Goal: Task Accomplishment & Management: Manage account settings

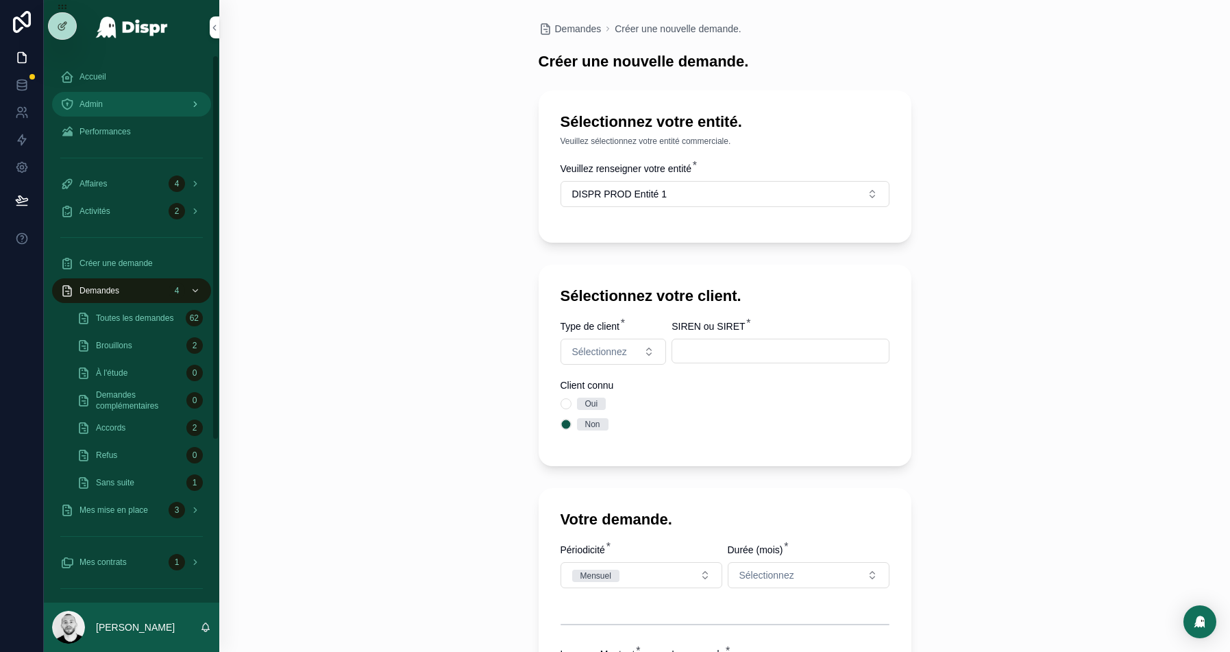
click at [97, 103] on span "Admin" at bounding box center [90, 104] width 23 height 11
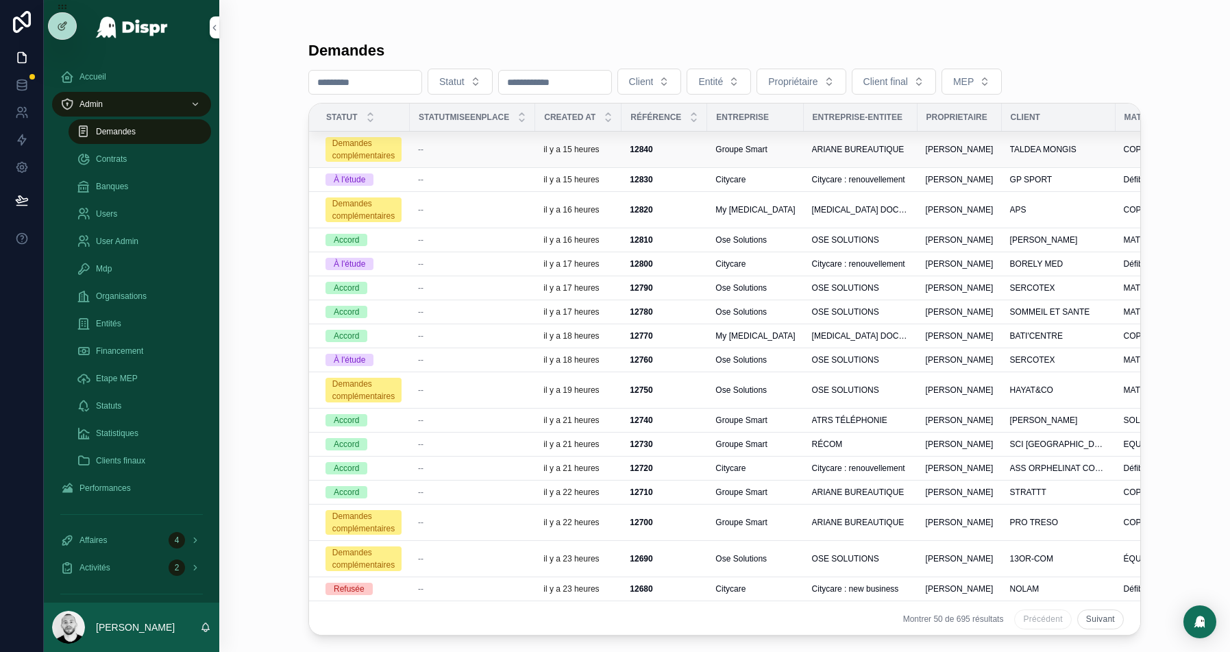
click at [477, 145] on div "--" at bounding box center [472, 149] width 109 height 11
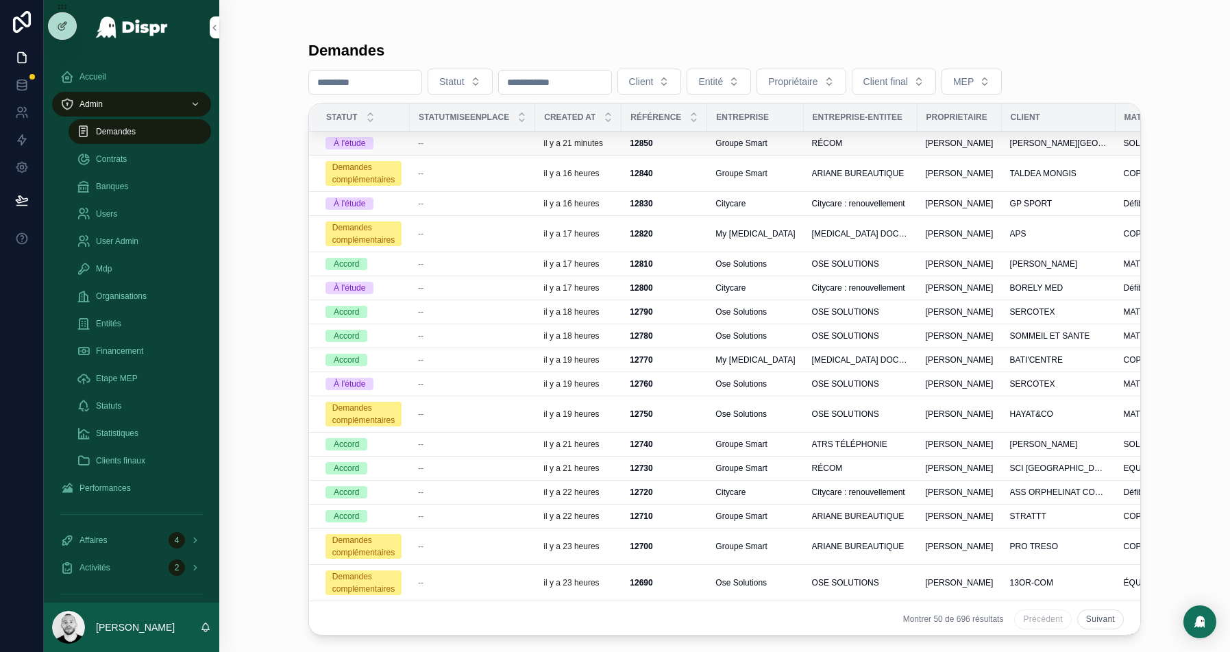
click at [491, 143] on div "--" at bounding box center [472, 143] width 109 height 11
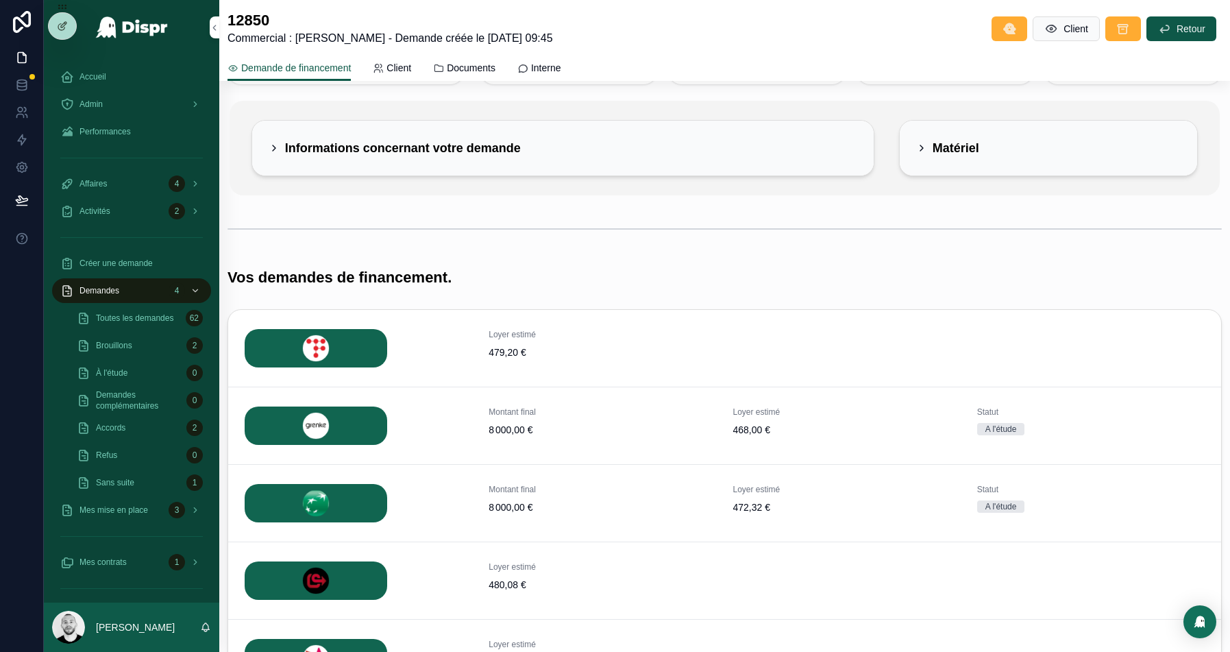
scroll to position [122, 0]
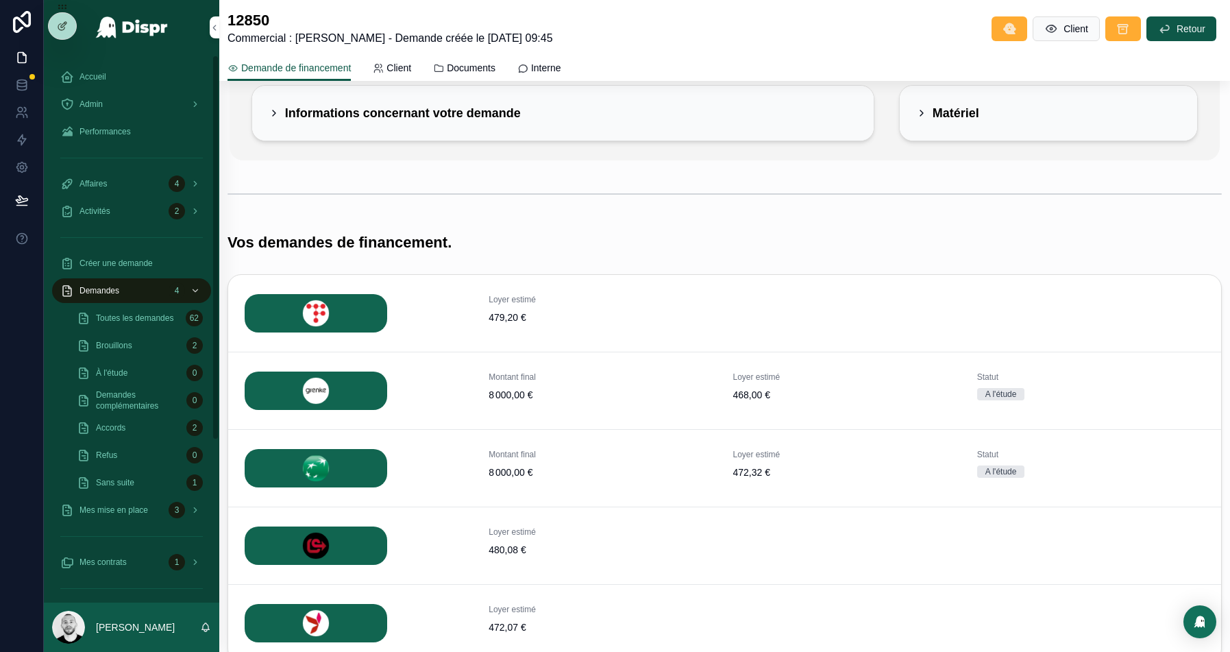
click at [58, 93] on div "Admin" at bounding box center [131, 103] width 175 height 27
click at [79, 93] on link "Admin" at bounding box center [131, 104] width 159 height 25
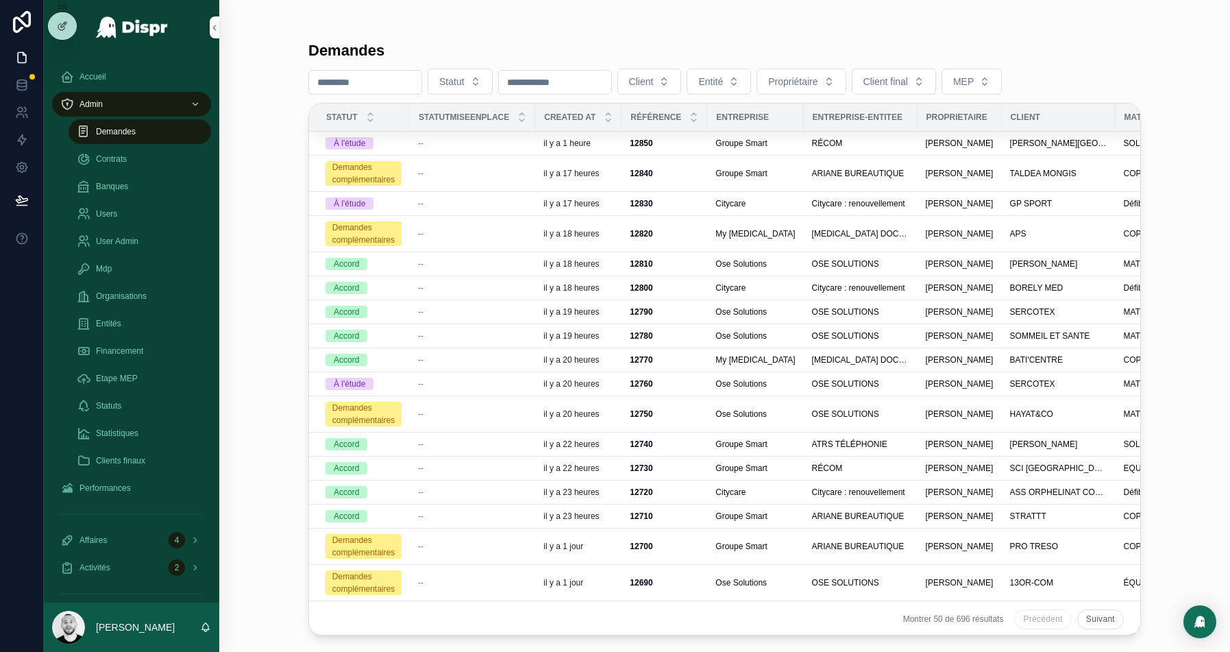
click at [345, 74] on input "scrollable content" at bounding box center [365, 82] width 112 height 19
paste input "****"
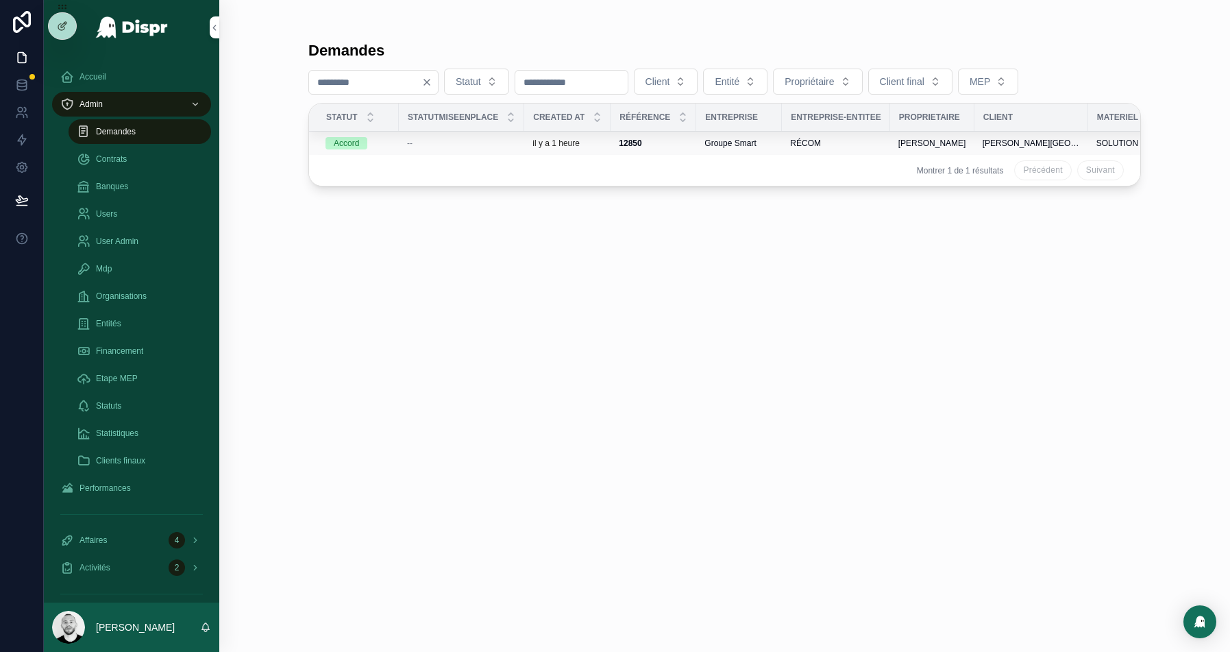
type input "****"
click at [447, 136] on td "--" at bounding box center [461, 144] width 125 height 24
click at [601, 138] on div "il y a 1 heure" at bounding box center [567, 143] width 70 height 11
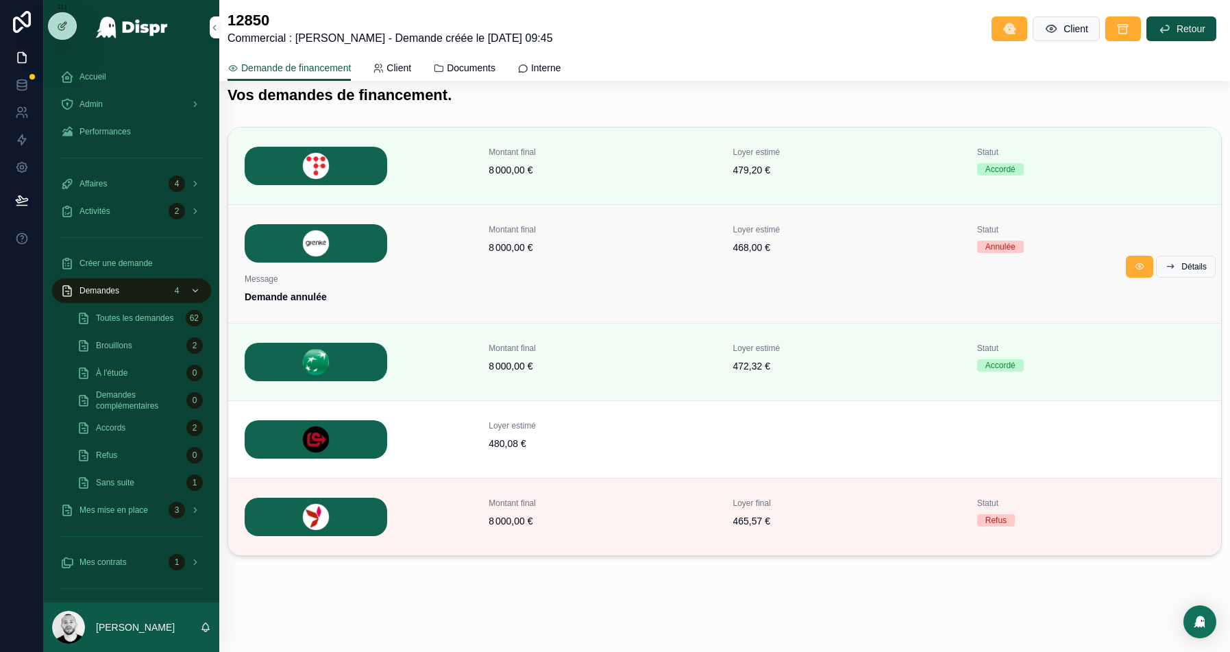
scroll to position [267, 0]
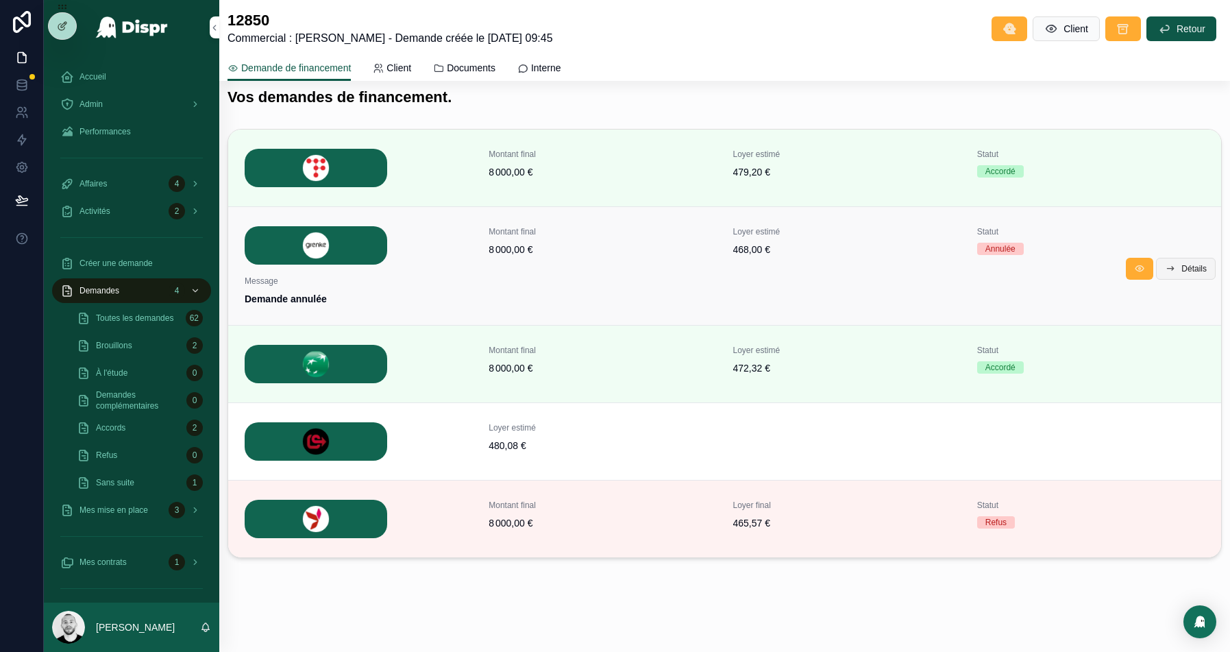
click at [1181, 263] on span "Détails" at bounding box center [1193, 268] width 25 height 11
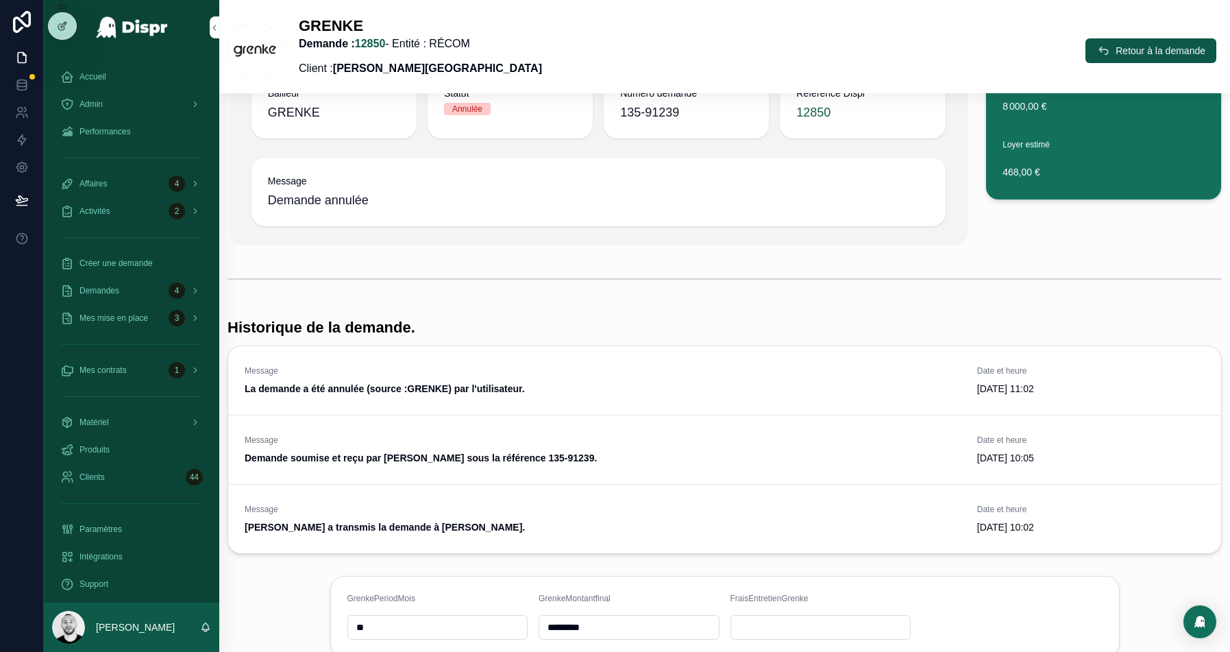
scroll to position [127, 0]
click at [87, 75] on span "Accueil" at bounding box center [92, 76] width 27 height 11
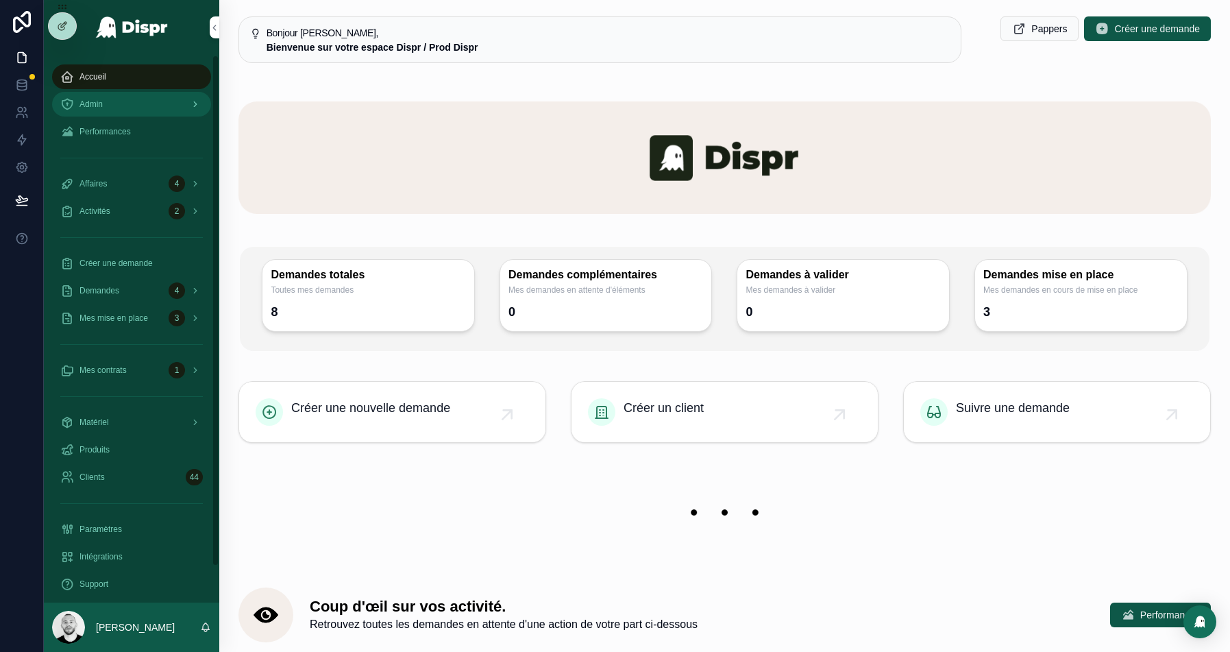
click at [120, 112] on div "Admin" at bounding box center [131, 104] width 143 height 22
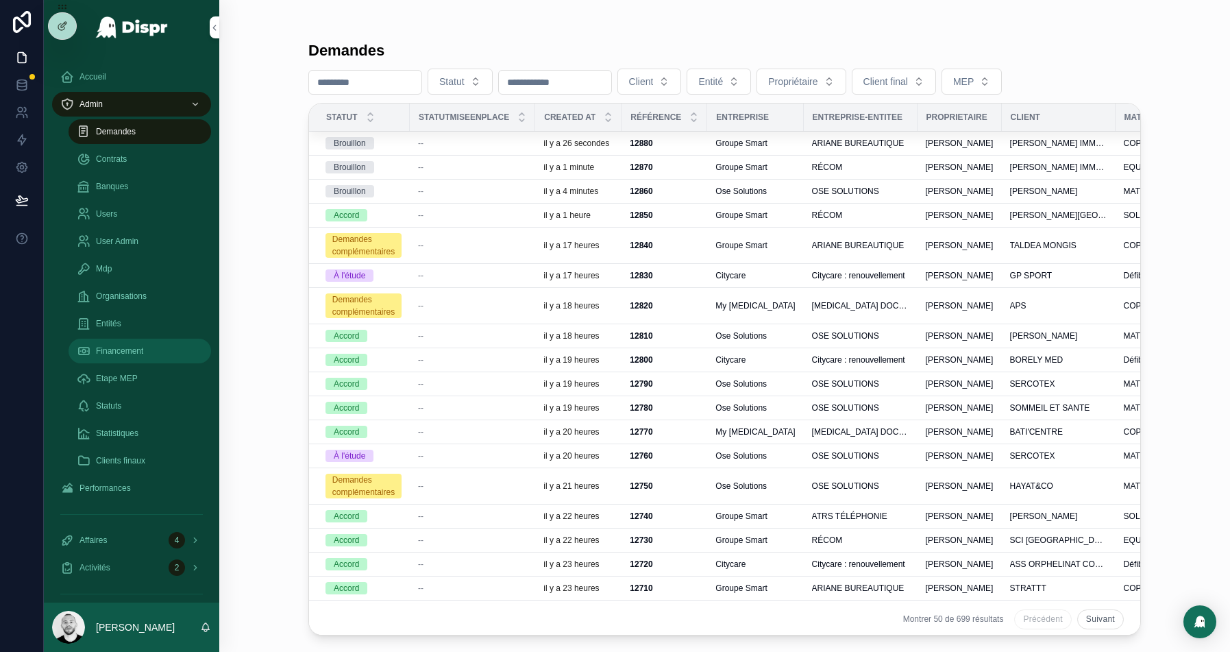
click at [142, 354] on span "Financement" at bounding box center [119, 350] width 47 height 11
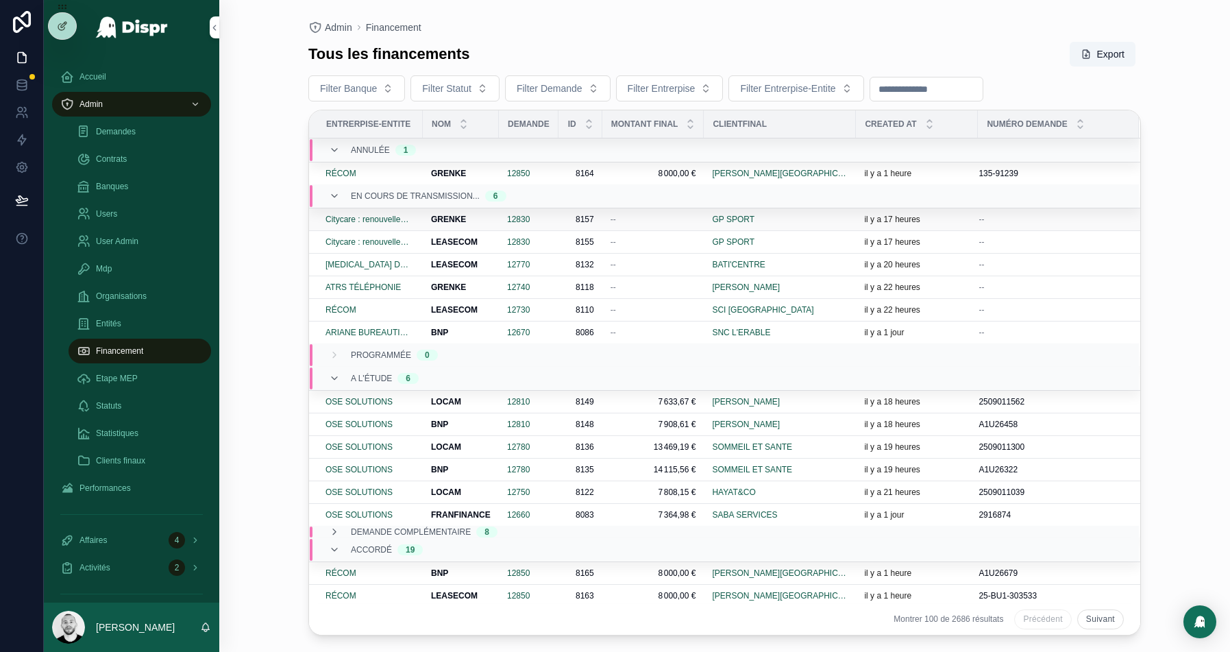
click at [661, 217] on div "--" at bounding box center [654, 219] width 86 height 11
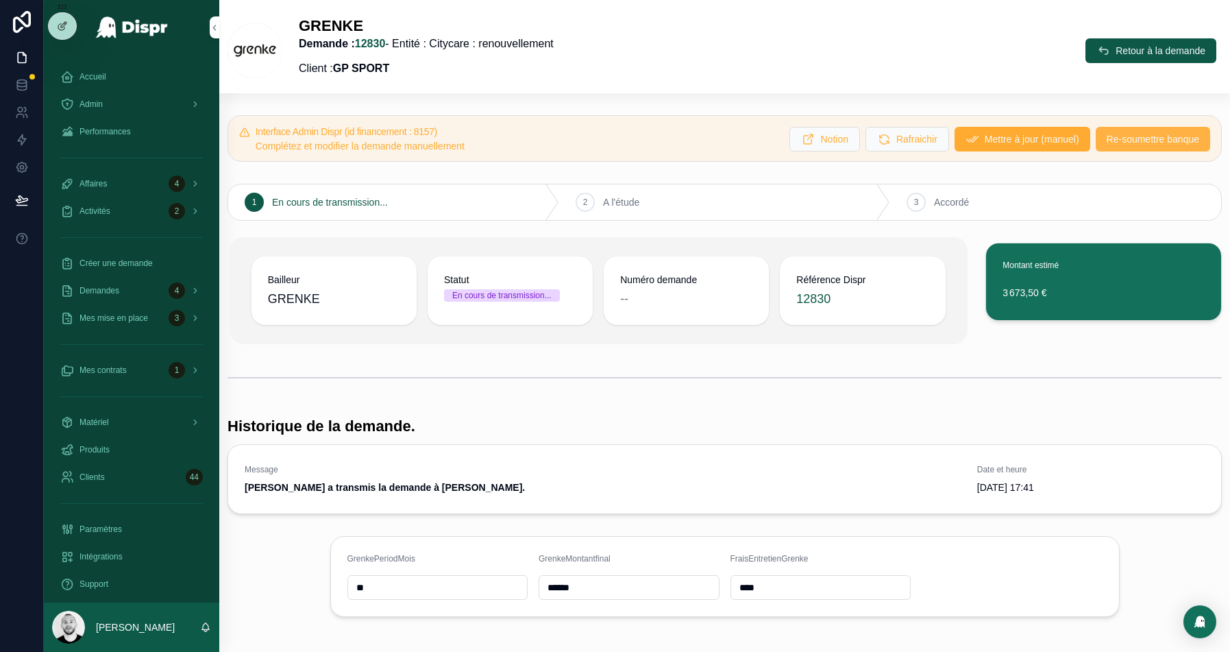
click at [1109, 141] on span "Re-soumettre banque" at bounding box center [1153, 139] width 93 height 14
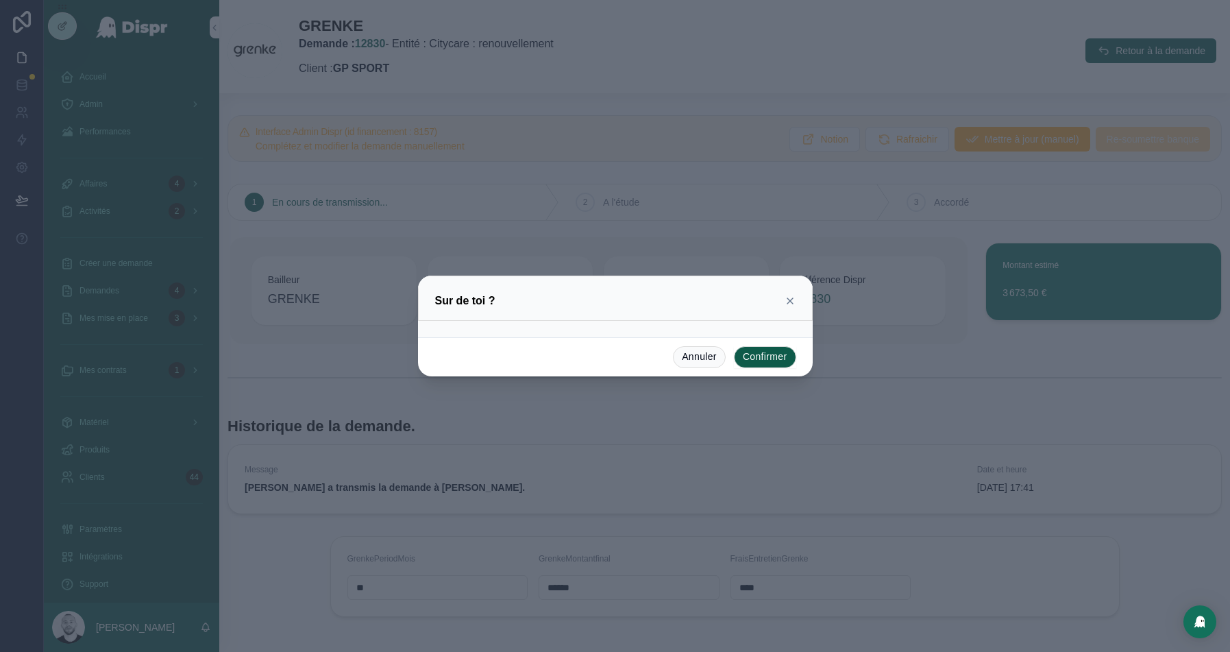
click at [756, 354] on button "Confirmer" at bounding box center [765, 357] width 62 height 22
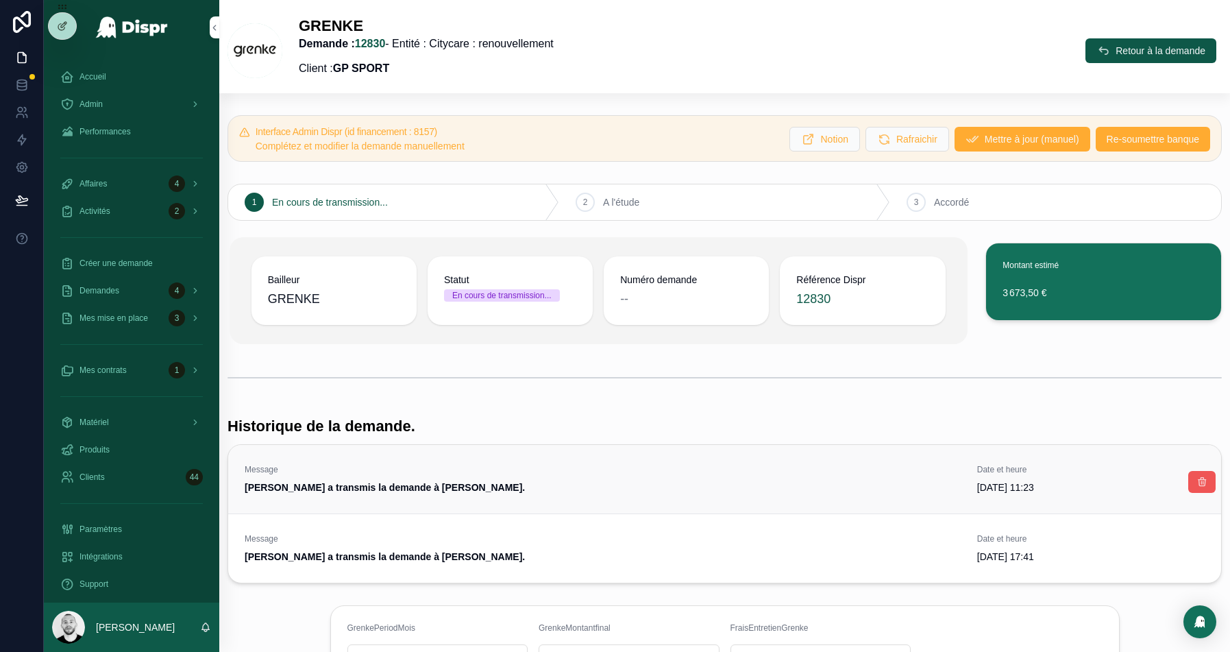
click at [1193, 476] on button "scrollable content" at bounding box center [1201, 482] width 27 height 22
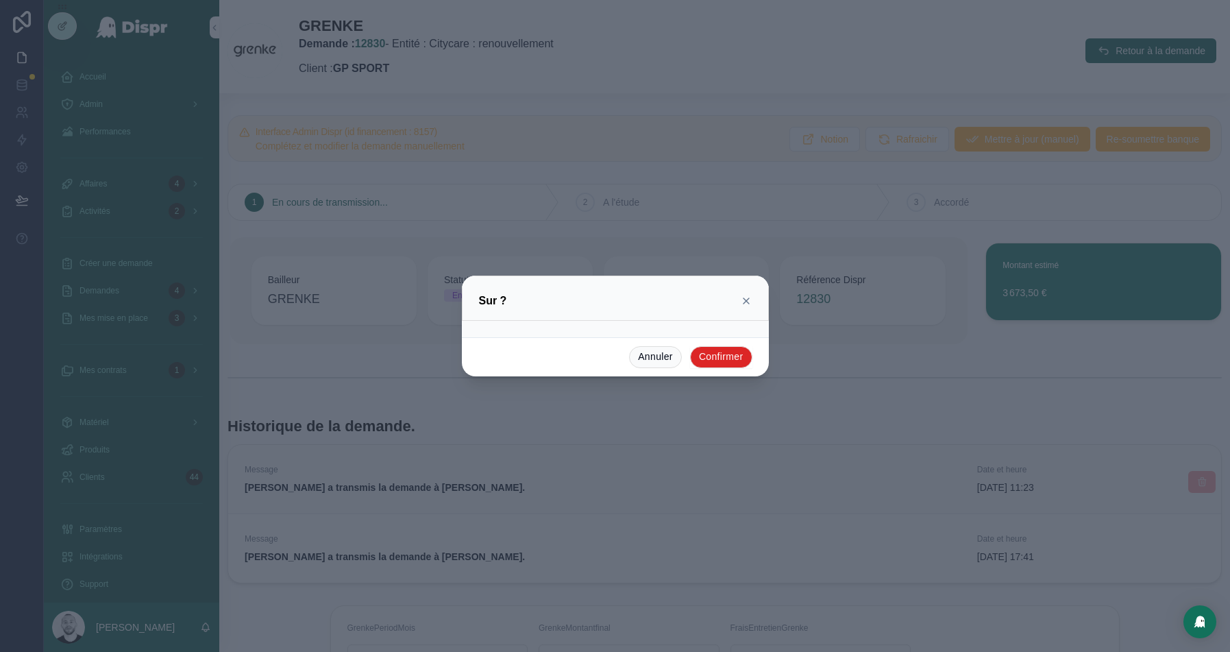
click at [712, 358] on button "Confirmer" at bounding box center [721, 357] width 62 height 22
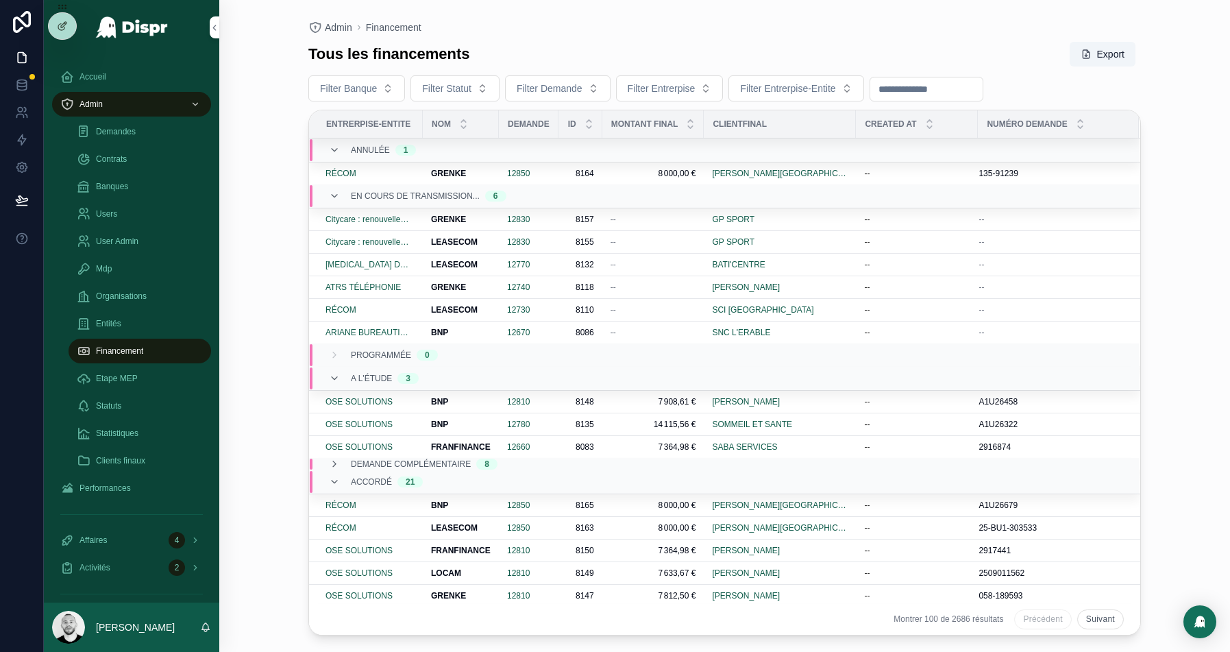
scroll to position [33, 0]
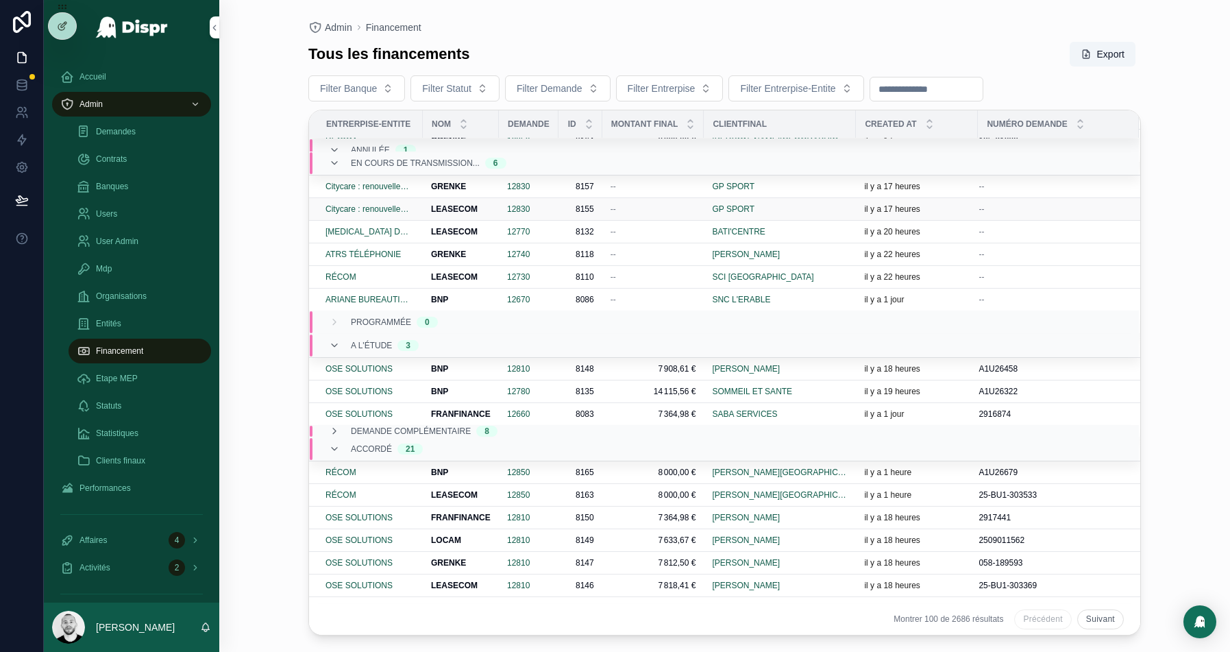
click at [544, 206] on div "12830" at bounding box center [528, 209] width 43 height 11
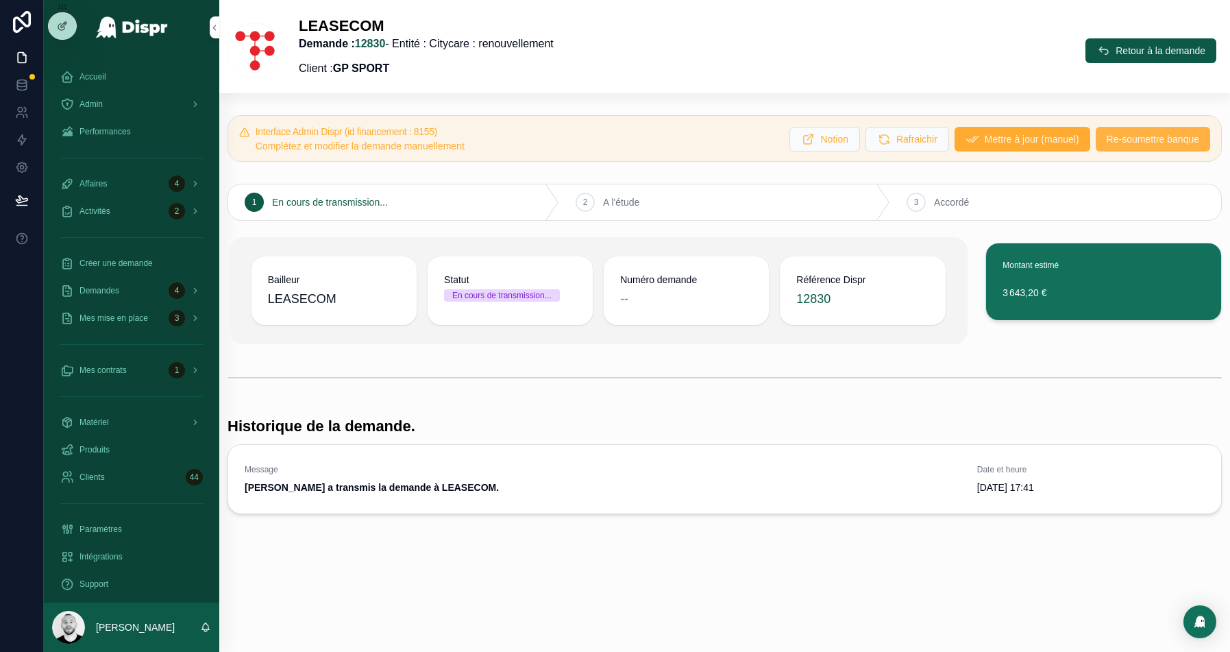
click at [1152, 136] on span "Re-soumettre banque" at bounding box center [1153, 139] width 93 height 14
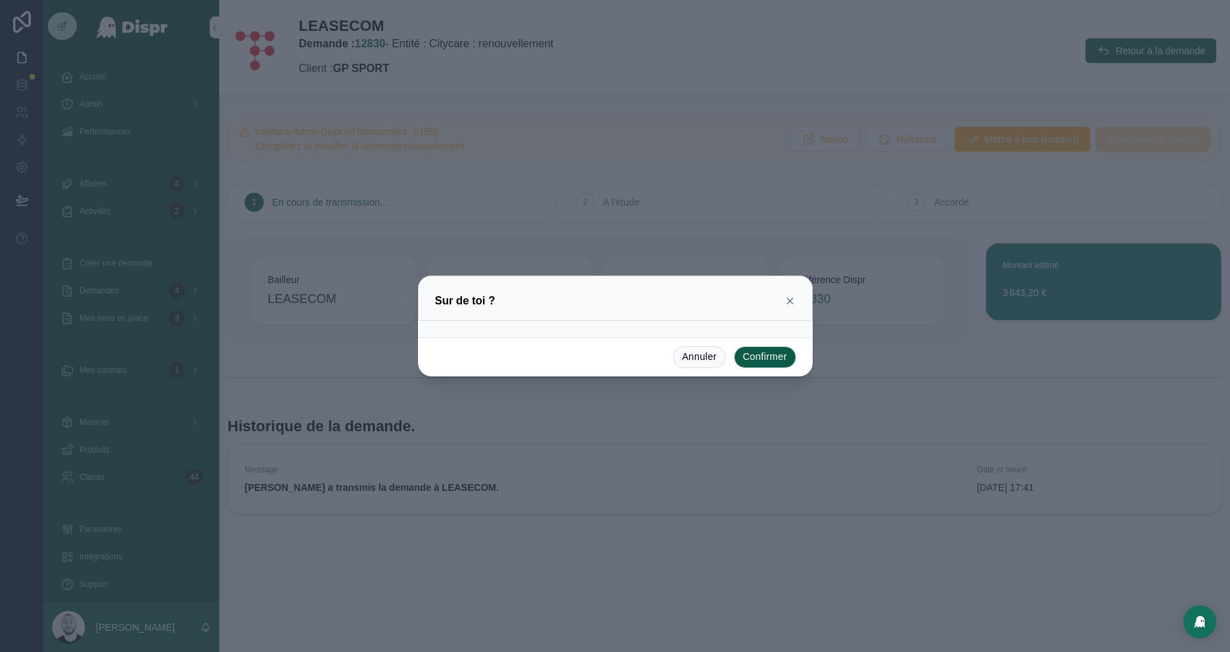
click at [753, 358] on button "Confirmer" at bounding box center [765, 357] width 62 height 22
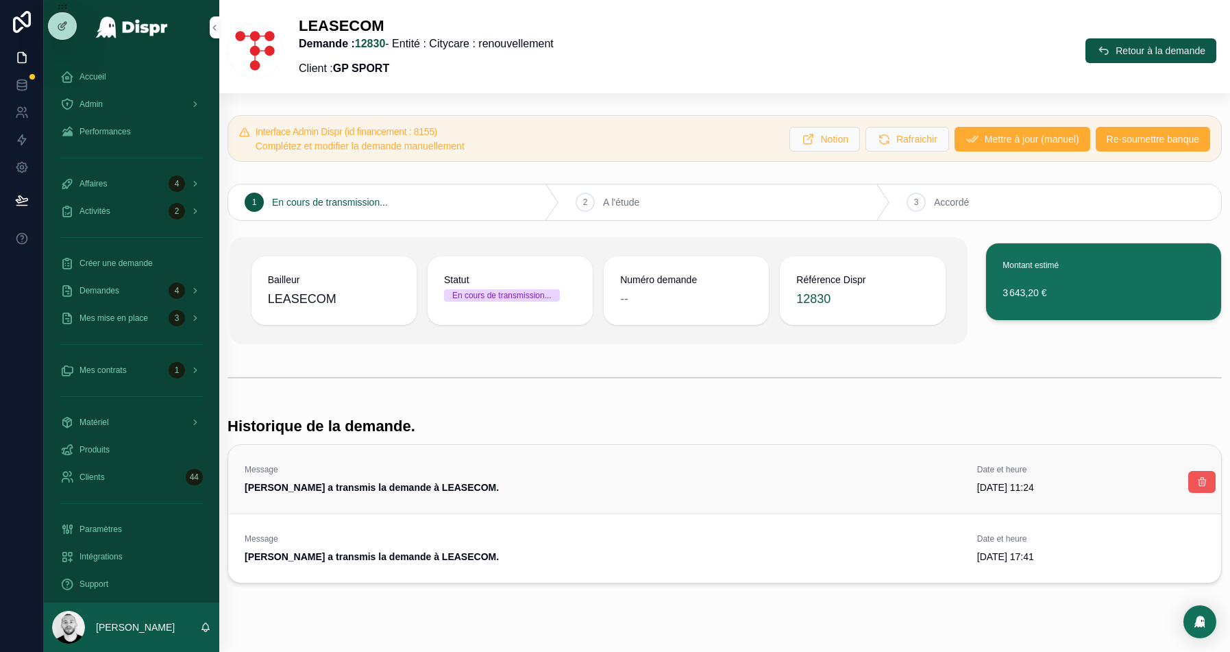
click at [1205, 478] on icon "scrollable content" at bounding box center [1201, 481] width 11 height 11
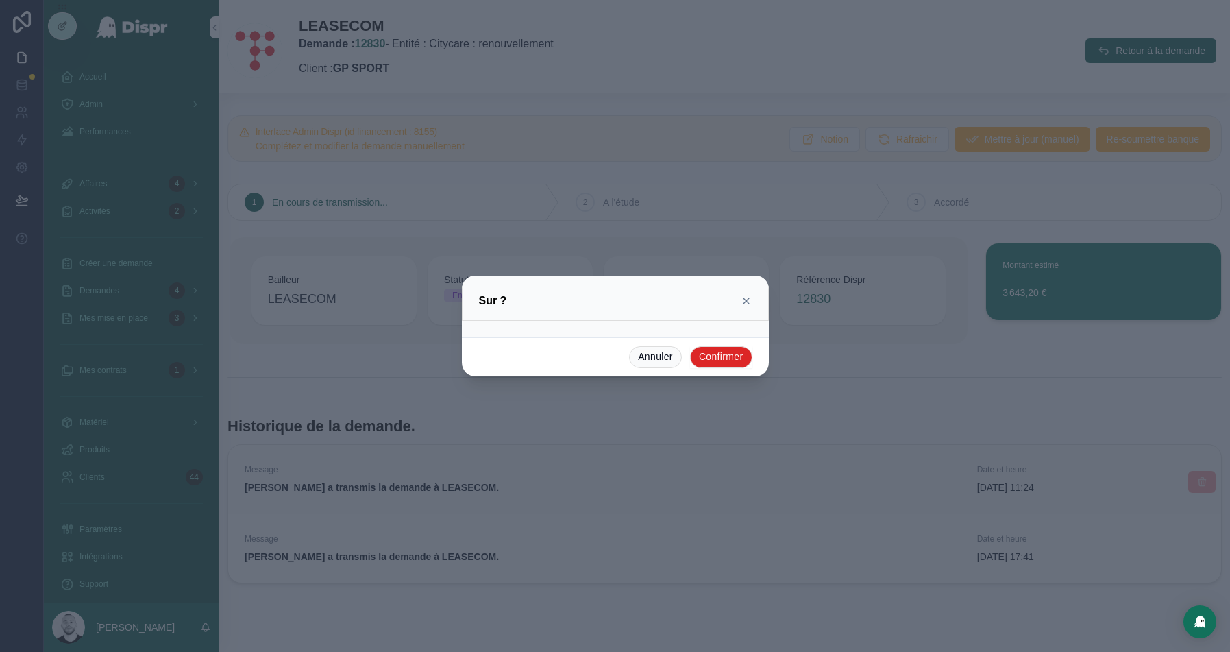
click at [747, 362] on button "Confirmer" at bounding box center [721, 357] width 62 height 22
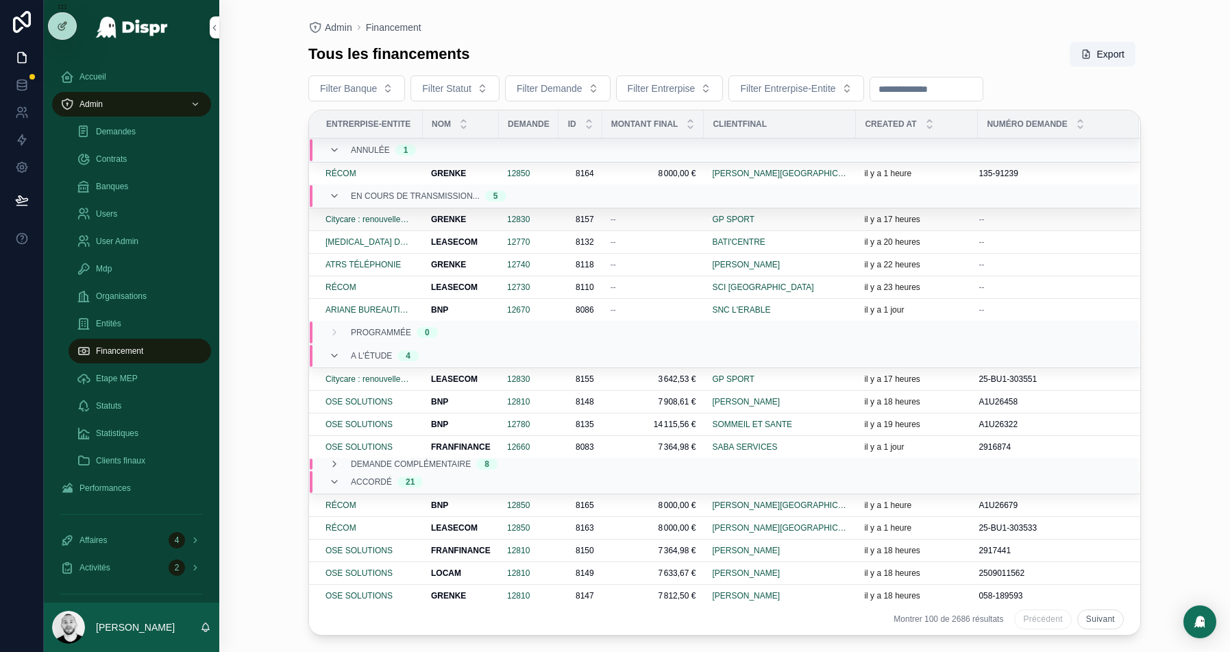
click at [550, 214] on div "12830" at bounding box center [528, 219] width 43 height 11
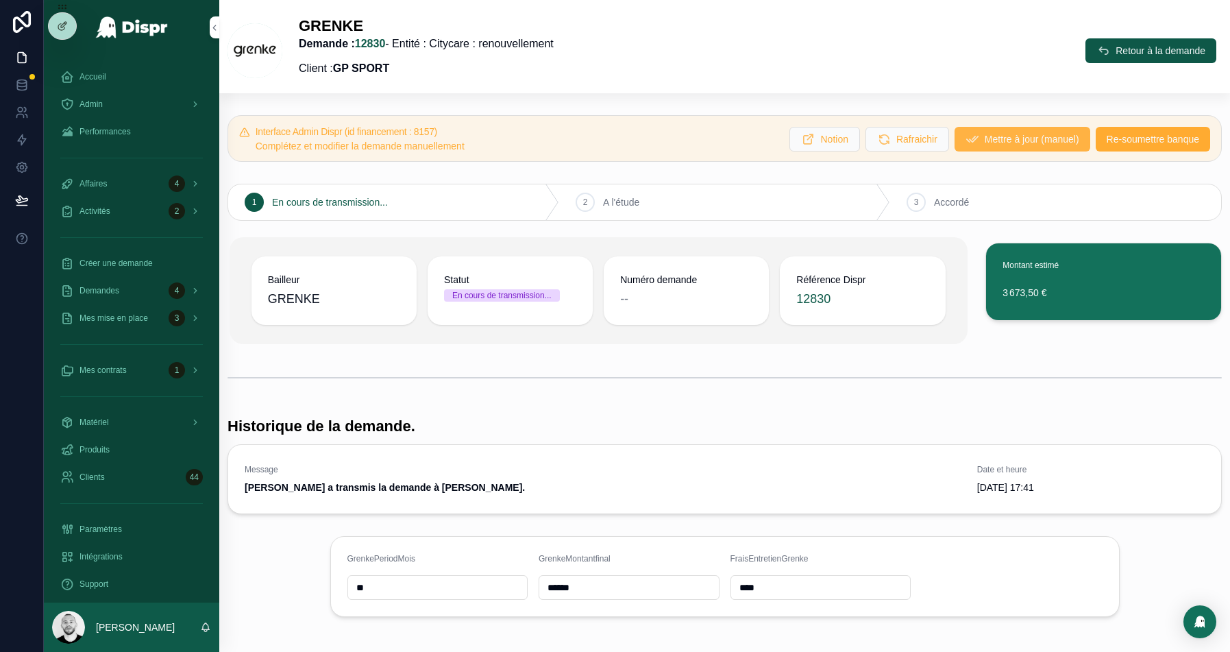
scroll to position [23, 0]
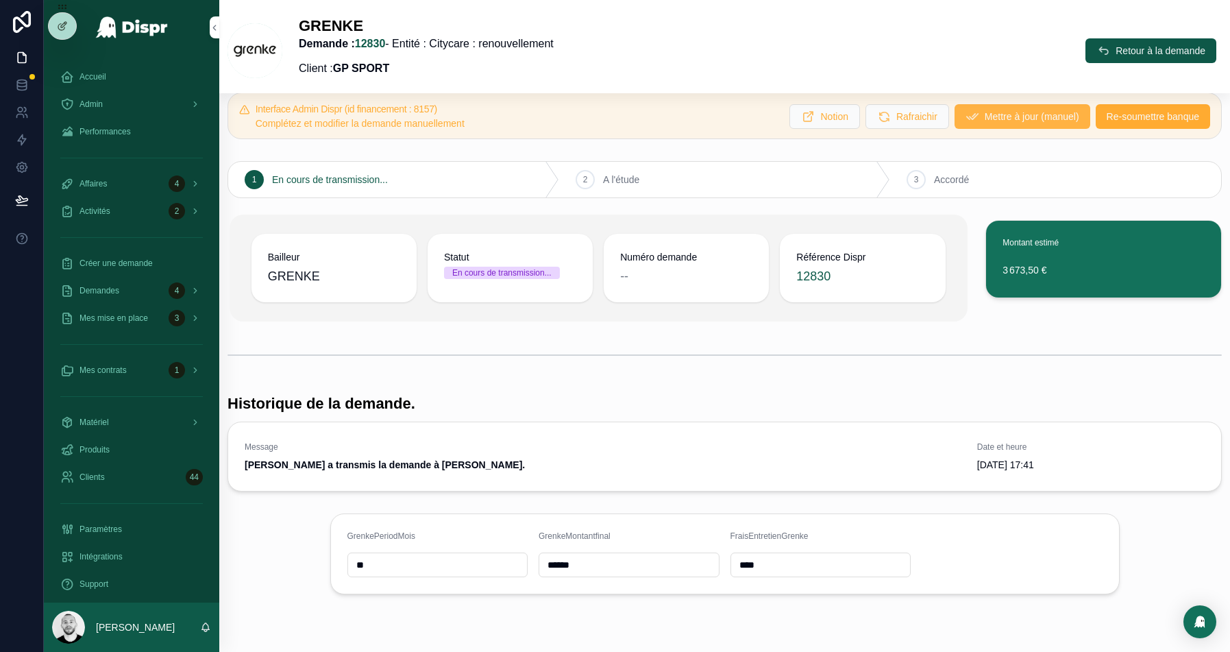
click at [1004, 110] on span "Mettre à jour (manuel)" at bounding box center [1032, 117] width 95 height 14
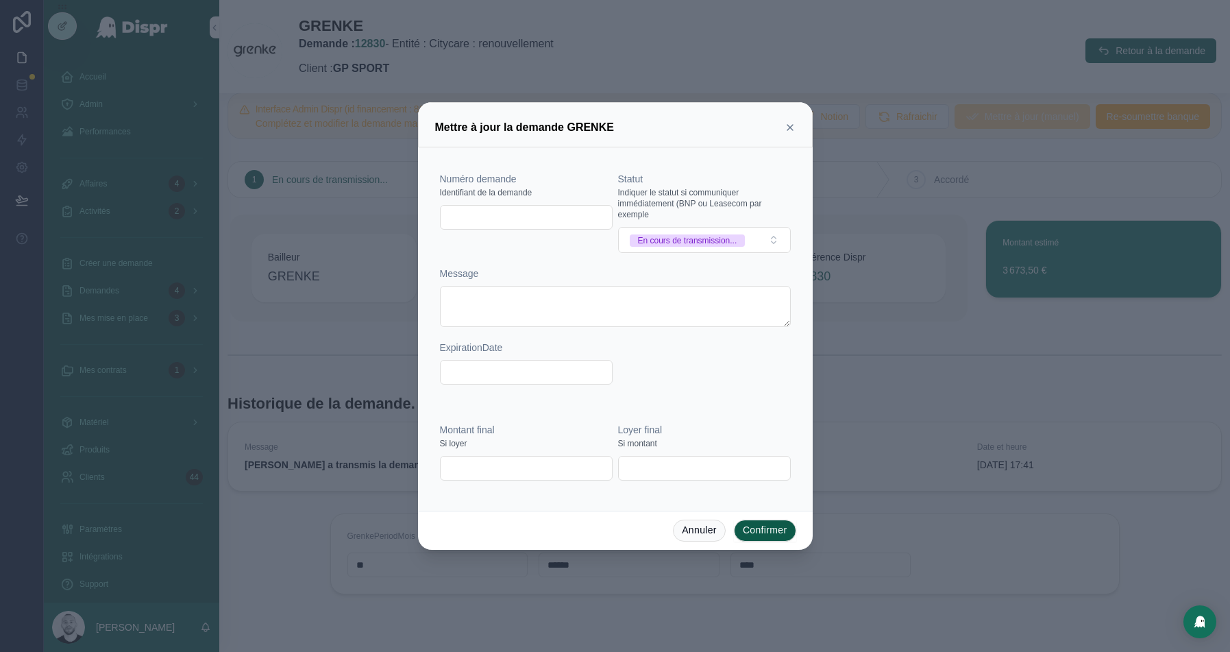
click at [507, 210] on input "text" at bounding box center [526, 217] width 171 height 19
paste input "**********"
type input "**********"
paste input "**********"
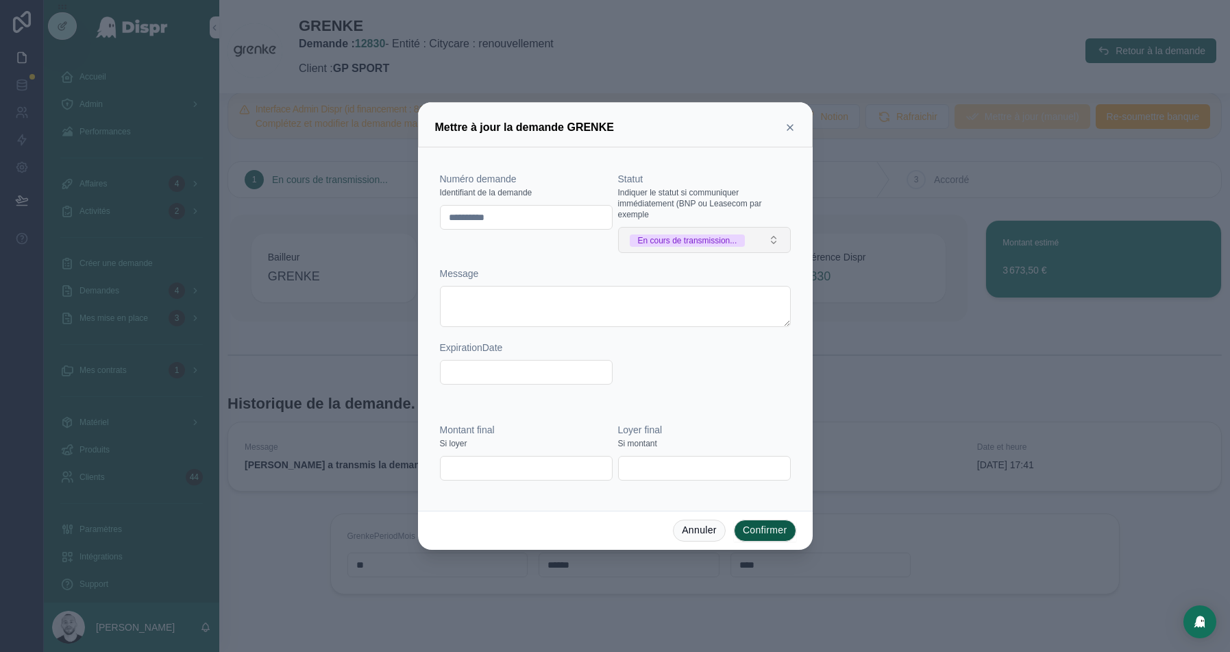
type input "**********"
click at [746, 246] on span "En cours de transmission..." at bounding box center [688, 240] width 116 height 12
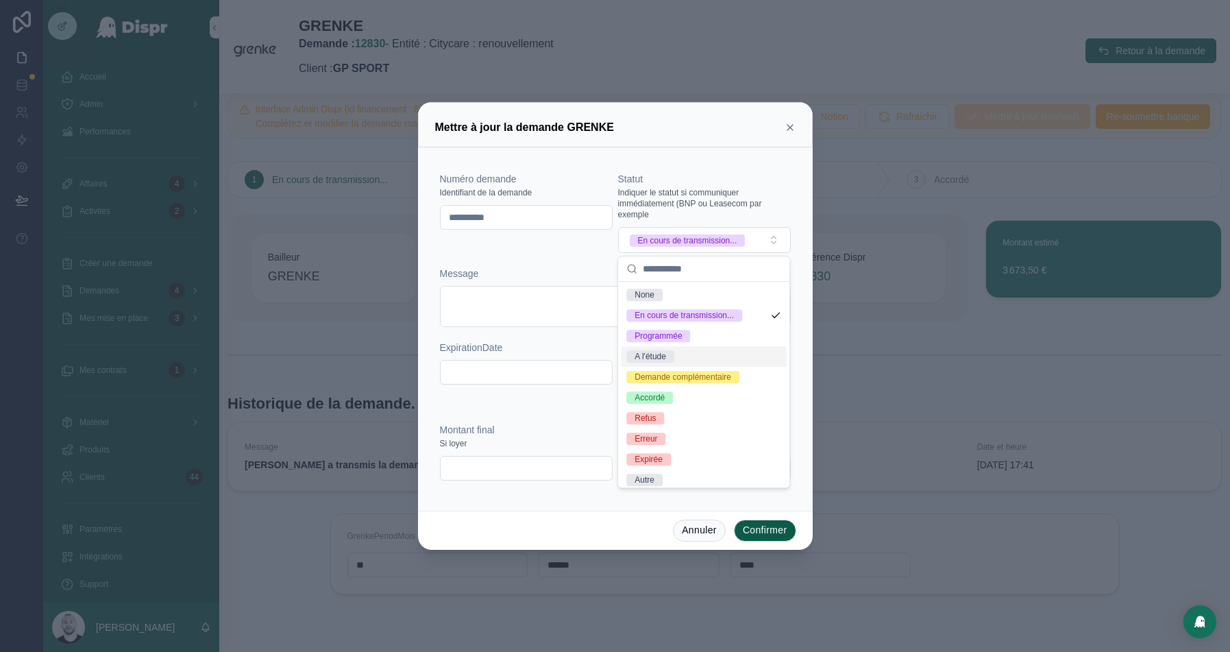
click at [666, 354] on div "A l'étude" at bounding box center [650, 356] width 32 height 12
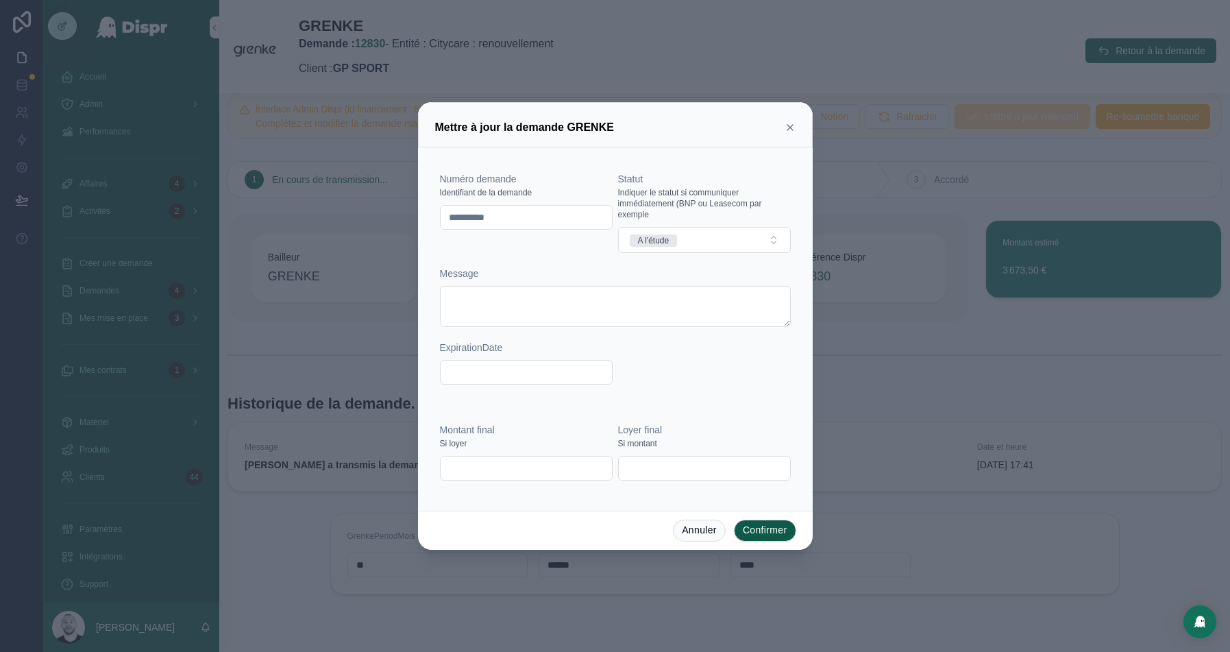
click at [479, 463] on input "text" at bounding box center [526, 467] width 171 height 19
paste input "*********"
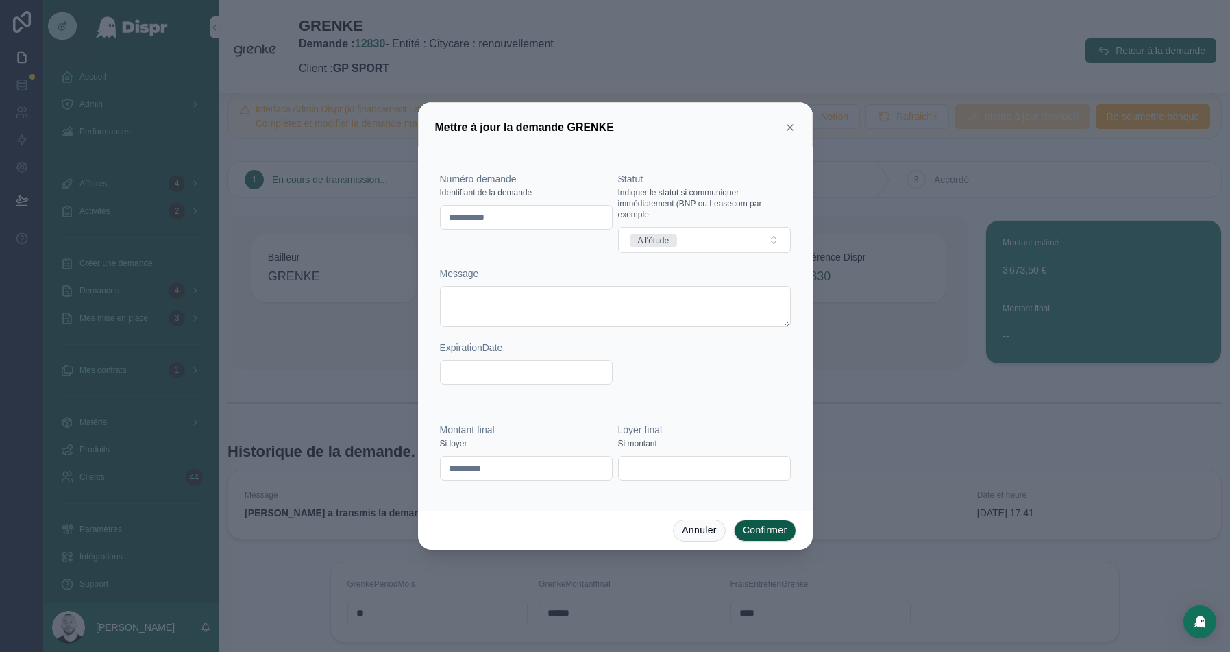
type input "*********"
click at [765, 523] on button "Confirmer" at bounding box center [765, 530] width 62 height 22
